Goal: Consume media (video, audio)

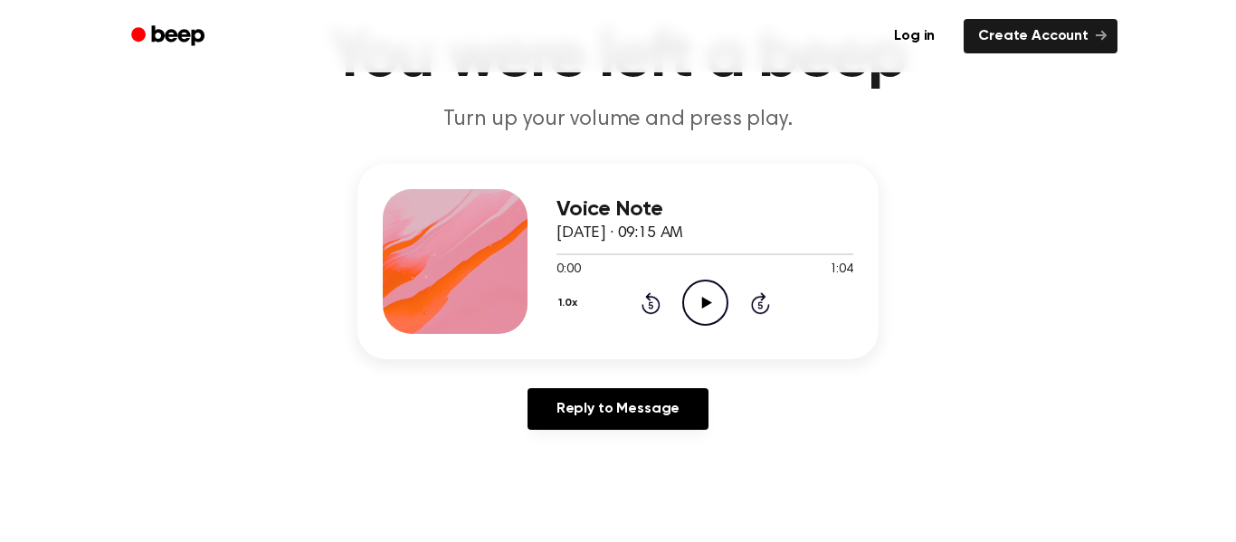
click at [673, 309] on div "1.0x Rewind 5 seconds Play Audio Skip 5 seconds" at bounding box center [705, 303] width 297 height 46
click at [686, 305] on icon "Play Audio" at bounding box center [705, 303] width 46 height 46
click at [650, 310] on icon "Rewind 5 seconds" at bounding box center [651, 303] width 20 height 24
click at [653, 309] on icon "Rewind 5 seconds" at bounding box center [651, 303] width 20 height 24
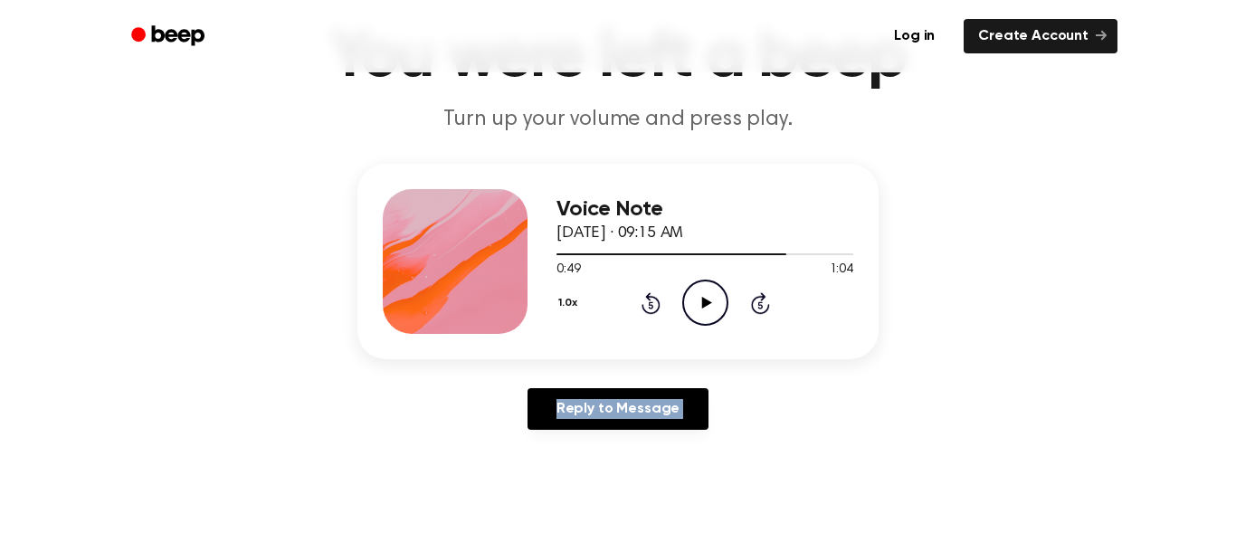
click at [653, 309] on icon "Rewind 5 seconds" at bounding box center [651, 303] width 20 height 24
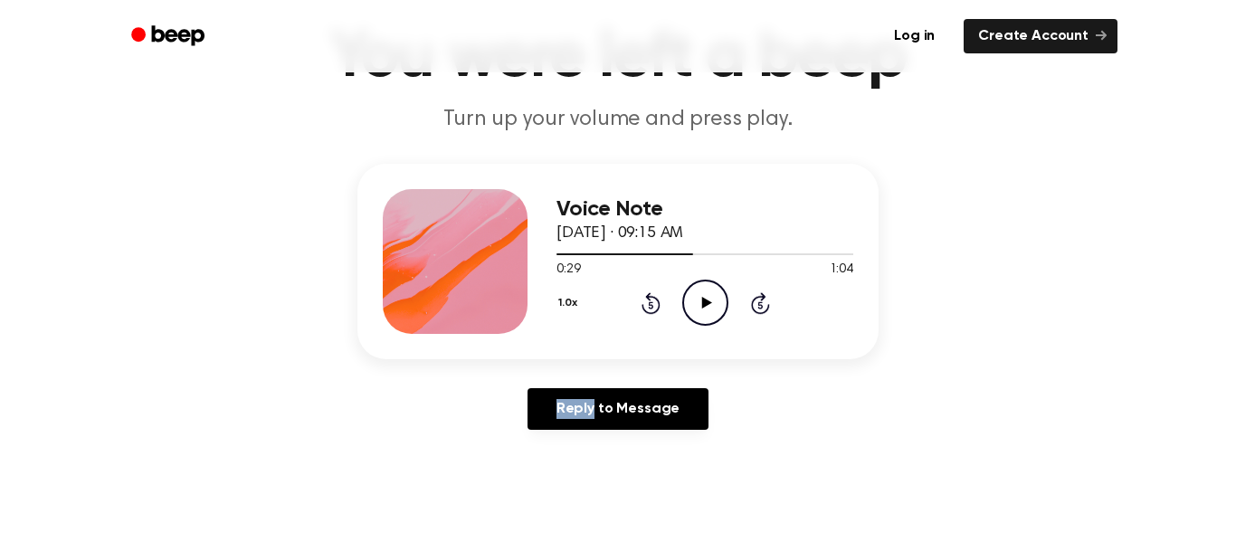
click at [653, 309] on icon "Rewind 5 seconds" at bounding box center [651, 303] width 20 height 24
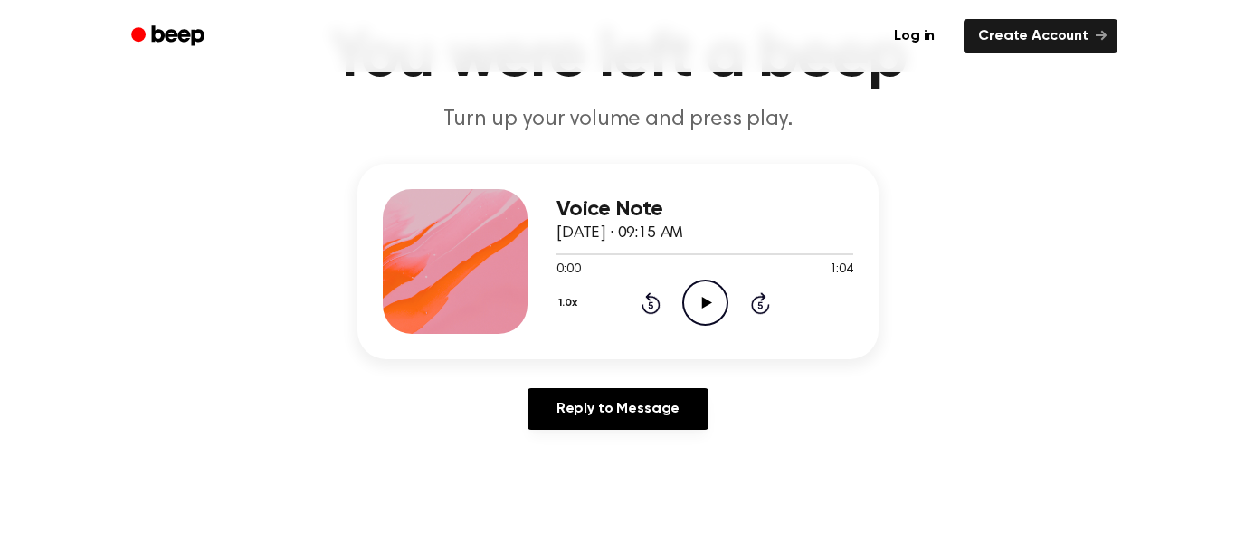
click at [682, 294] on icon "Play Audio" at bounding box center [705, 303] width 46 height 46
click at [700, 300] on icon "Pause Audio" at bounding box center [705, 303] width 46 height 46
